Goal: Find specific page/section: Find specific page/section

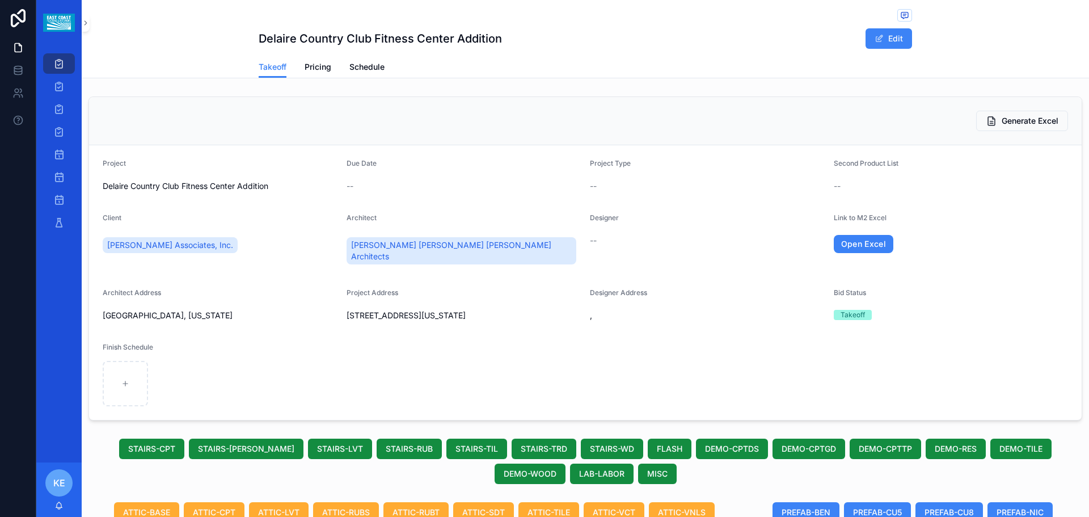
scroll to position [124, 0]
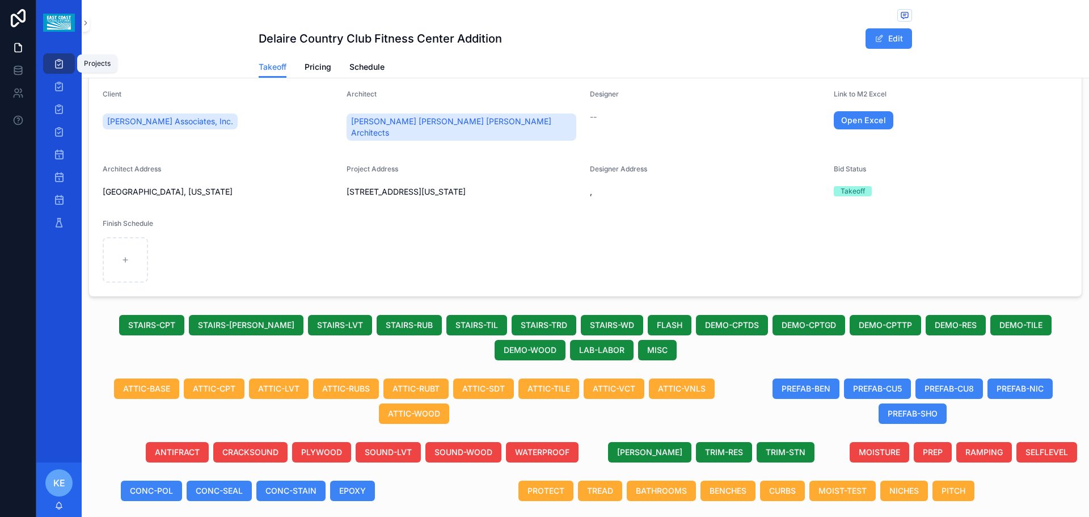
click at [52, 60] on div "Projects" at bounding box center [59, 63] width 18 height 18
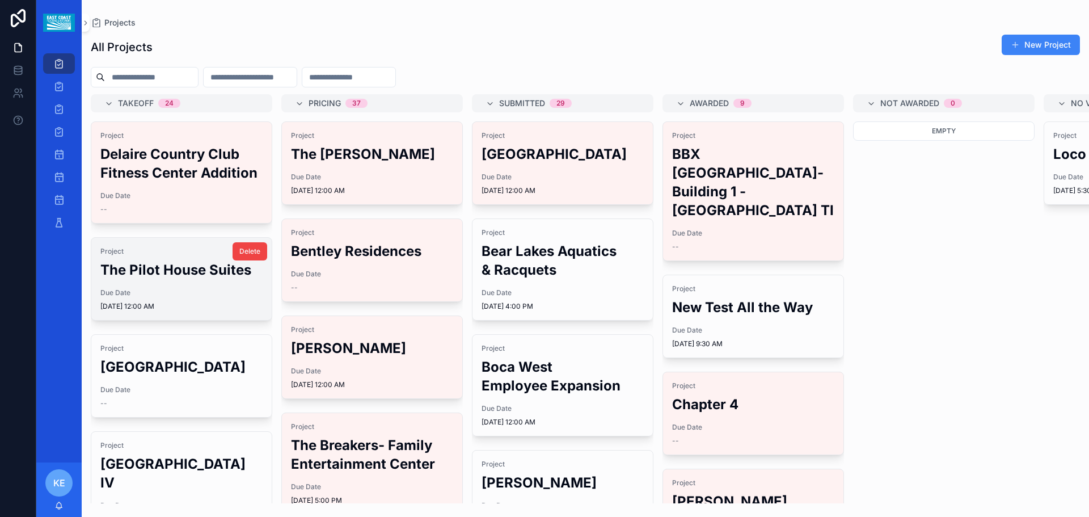
click at [157, 297] on span "Due Date" at bounding box center [181, 292] width 162 height 9
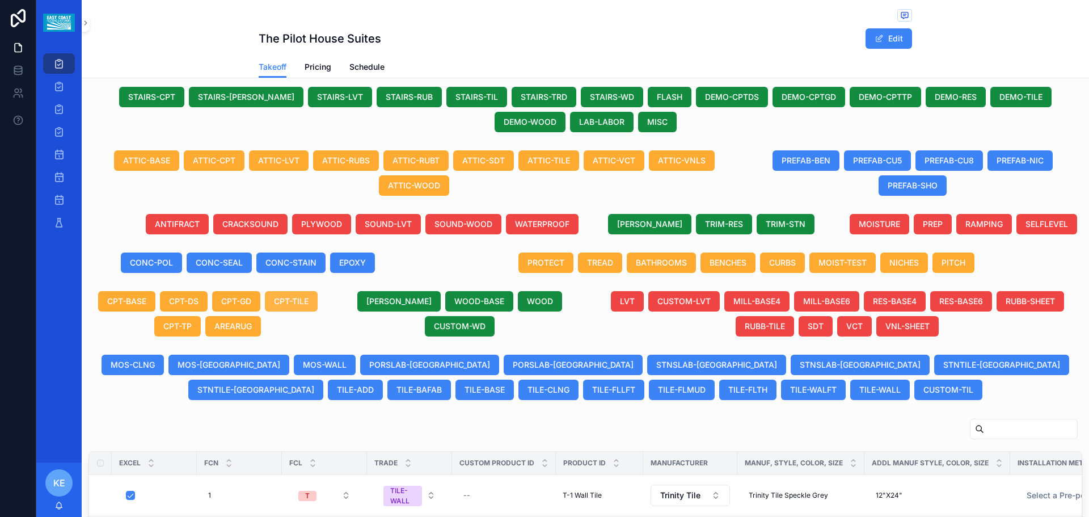
scroll to position [284, 0]
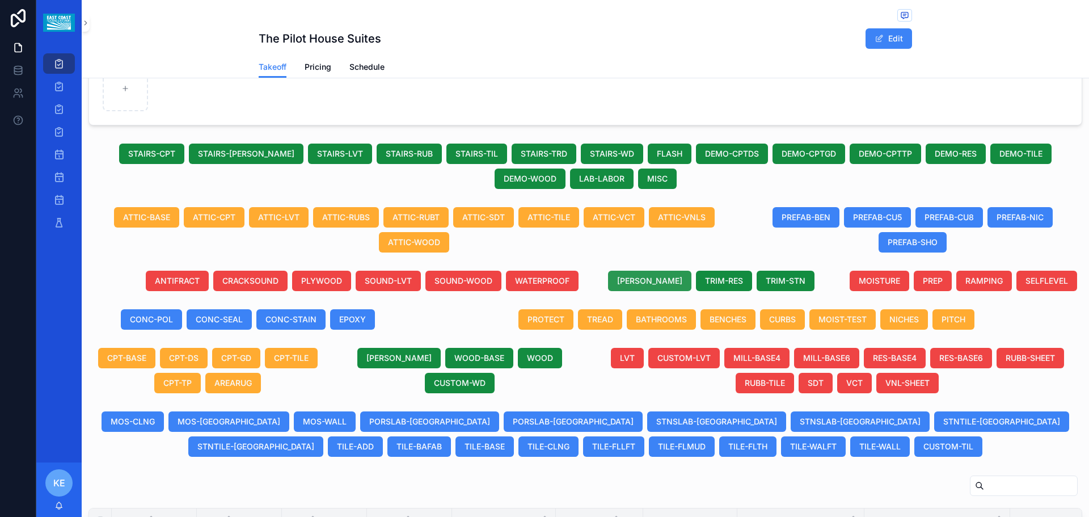
click at [657, 286] on span "[PERSON_NAME]" at bounding box center [649, 280] width 65 height 11
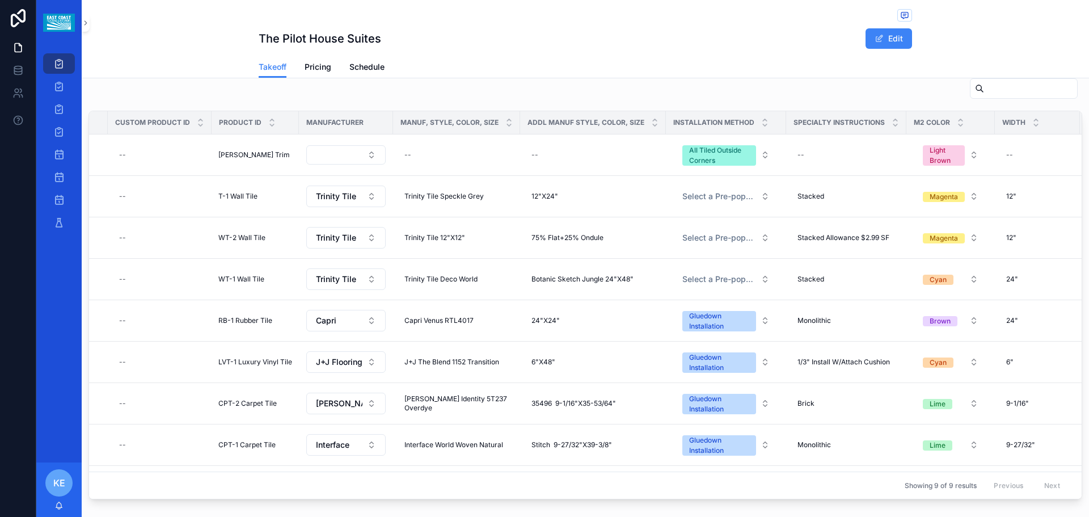
scroll to position [397, 0]
